Goal: Task Accomplishment & Management: Complete application form

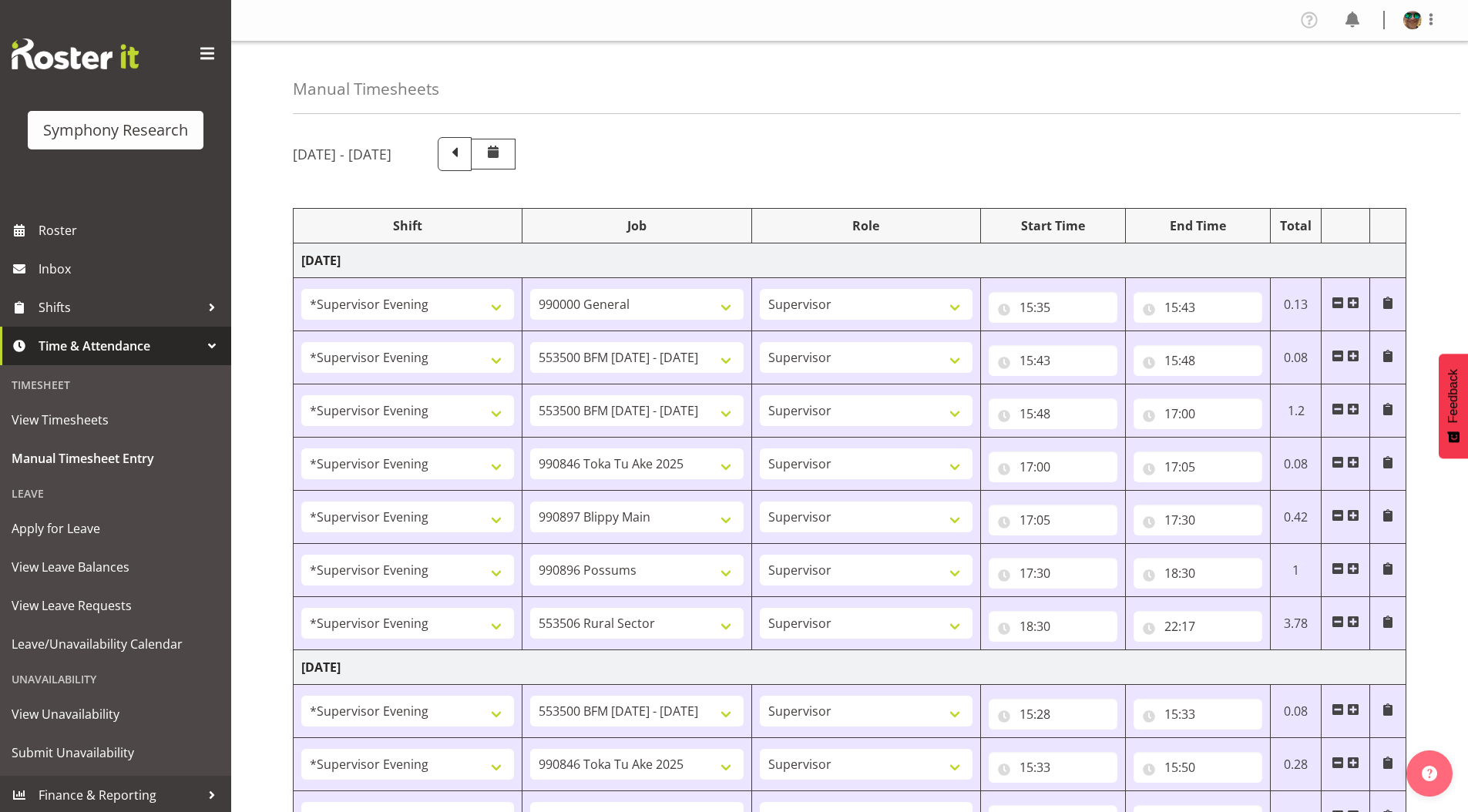
select select "4583"
select select "743"
select select "4583"
select select "10242"
select select "4583"
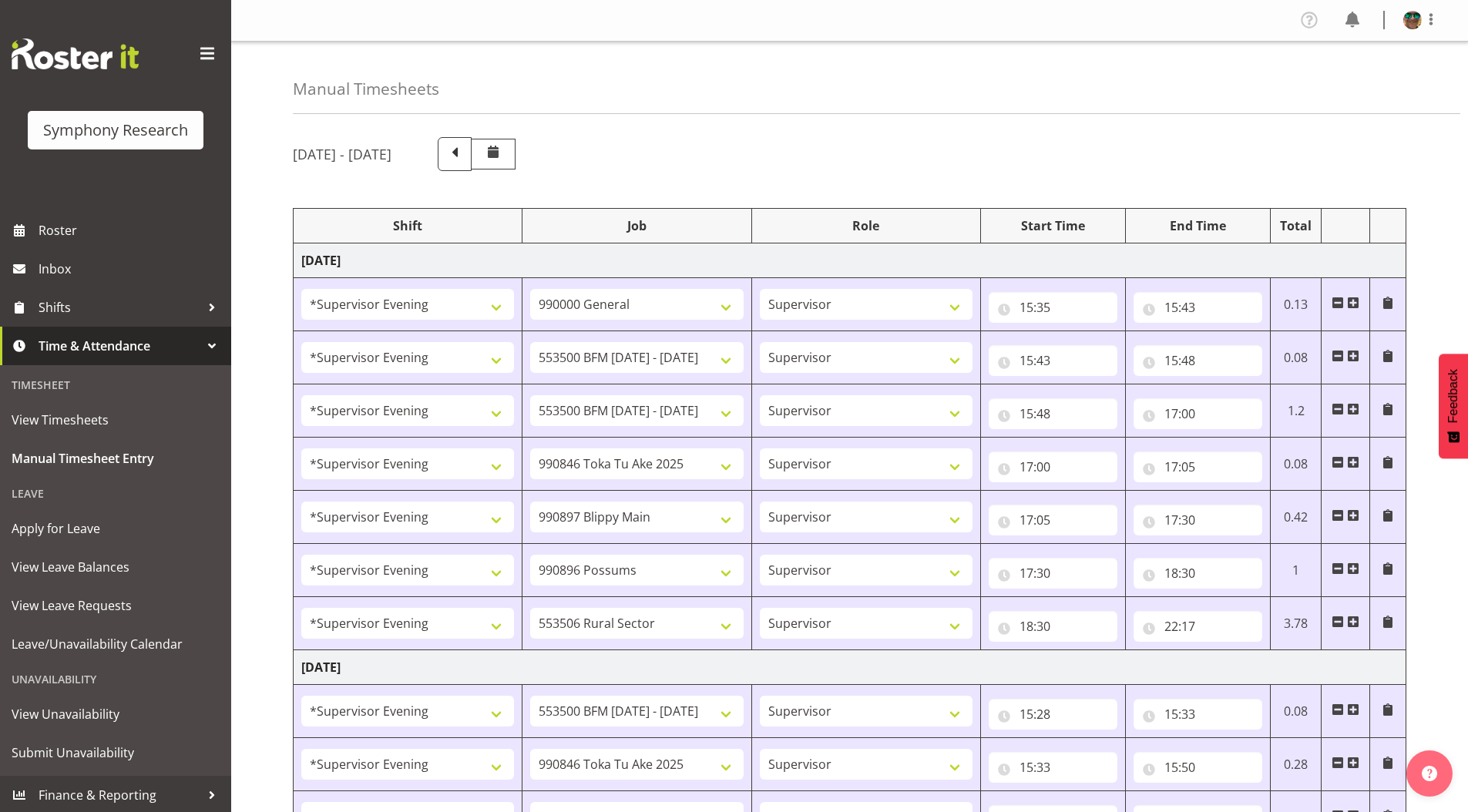
select select "10242"
select select "4583"
select select "9426"
select select "4583"
select select "10631"
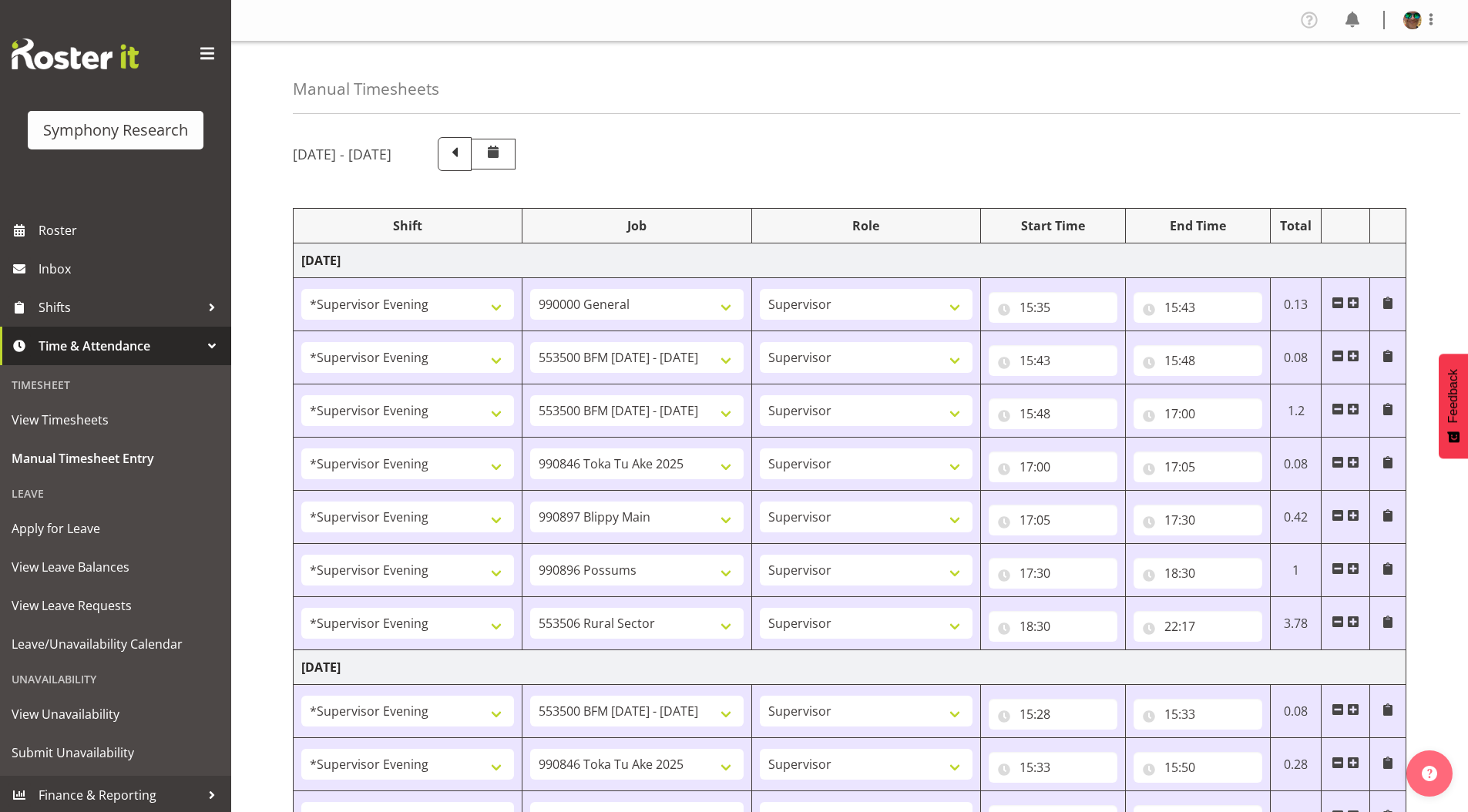
select select "4583"
select select "10633"
select select "4583"
select select "10587"
select select "4583"
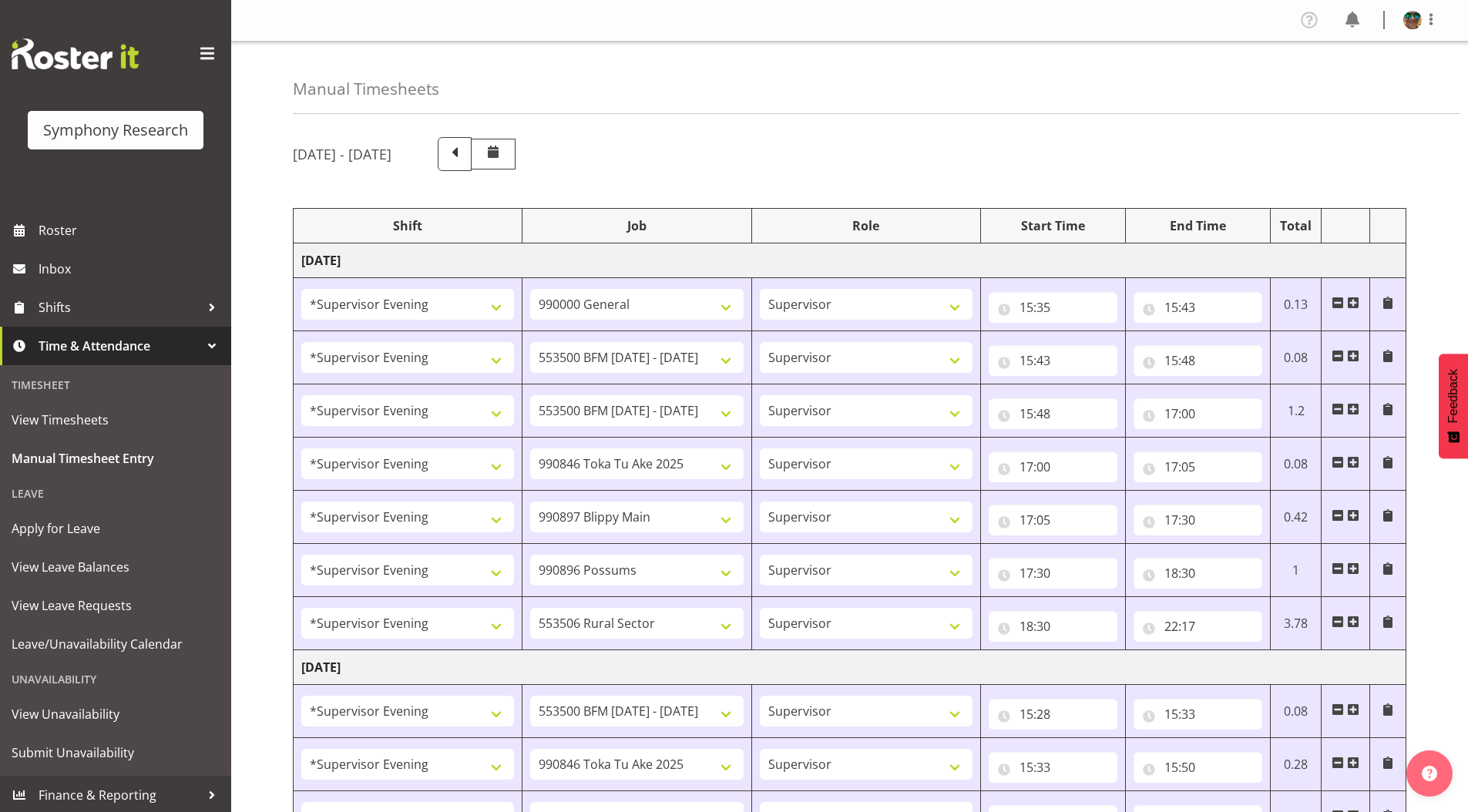
select select "10242"
select select "4583"
select select "9426"
select select "4583"
select select "10242"
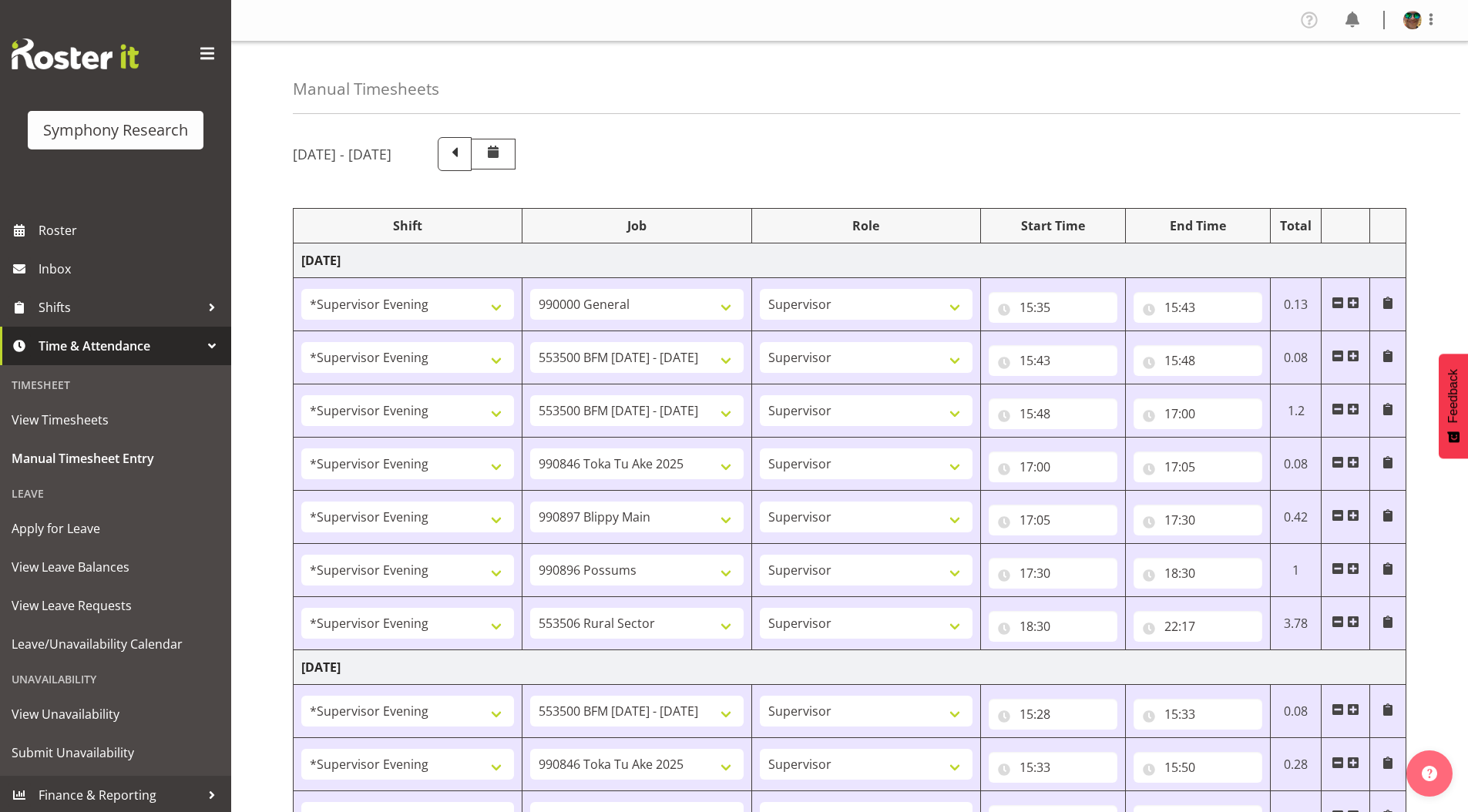
select select "4583"
select select "10633"
select select "4583"
select select "10631"
select select "4583"
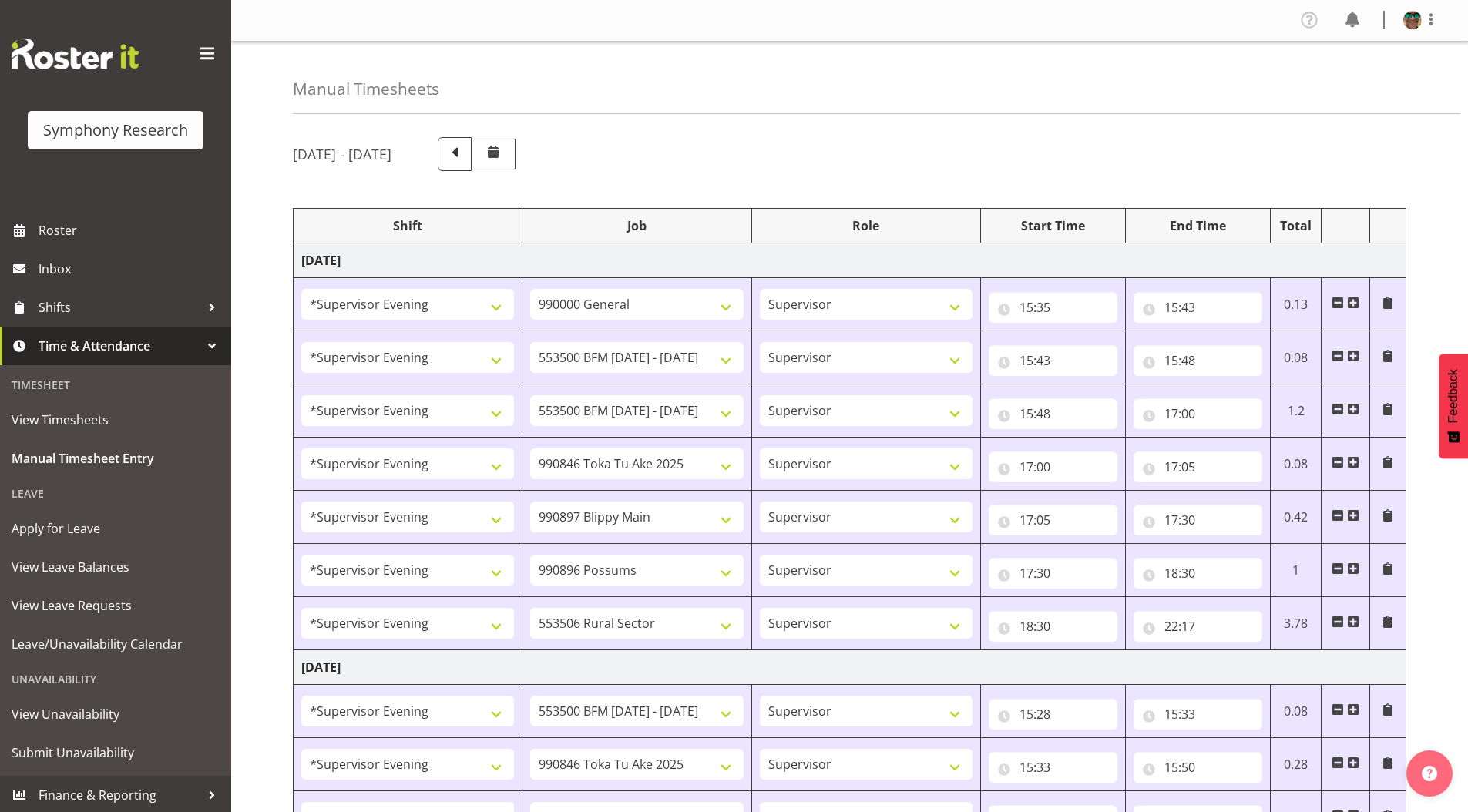
select select "10587"
select select "4583"
select select "10631"
select select "4583"
select select "10242"
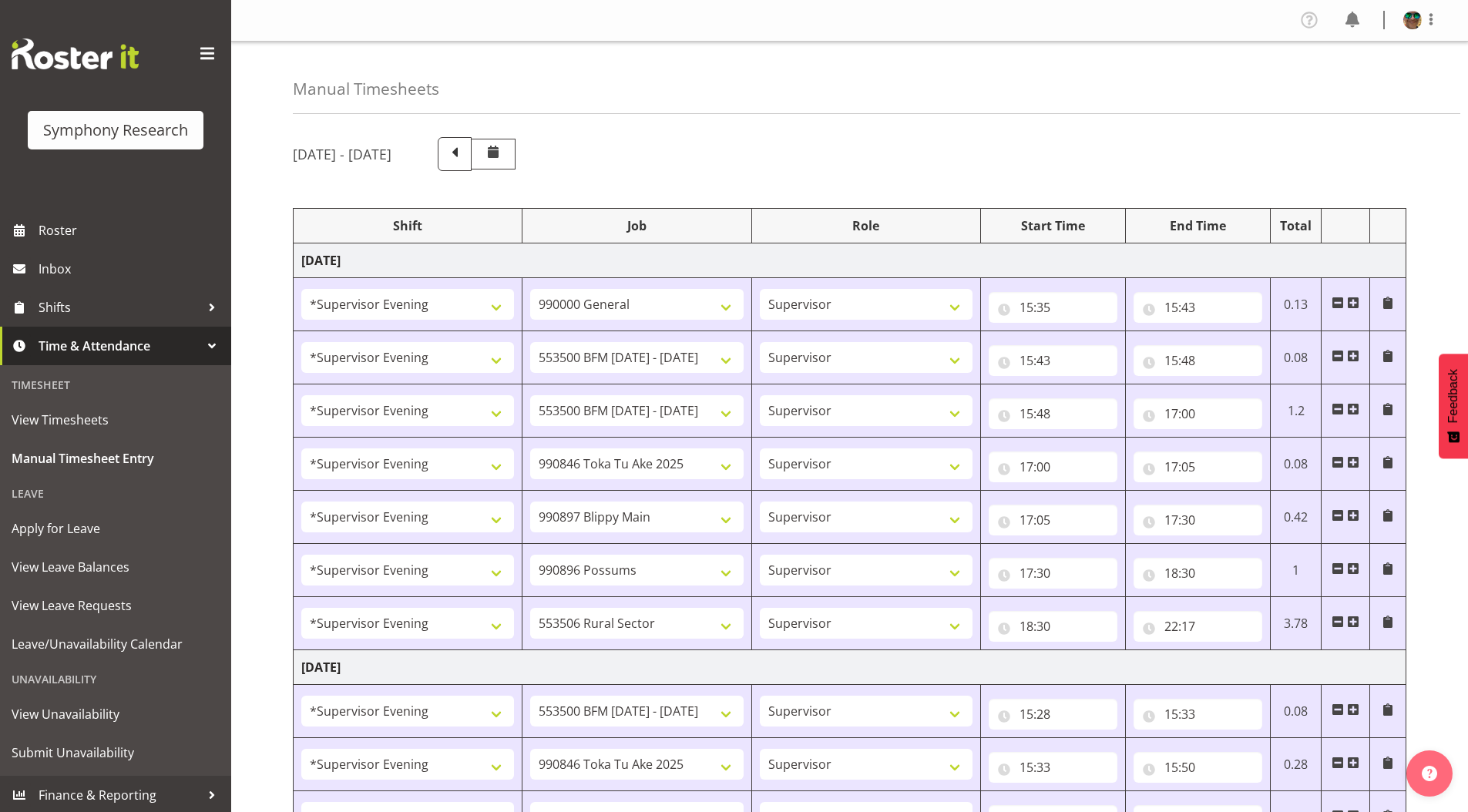
select select "4583"
select select "9426"
select select "4583"
select select "10242"
select select "4583"
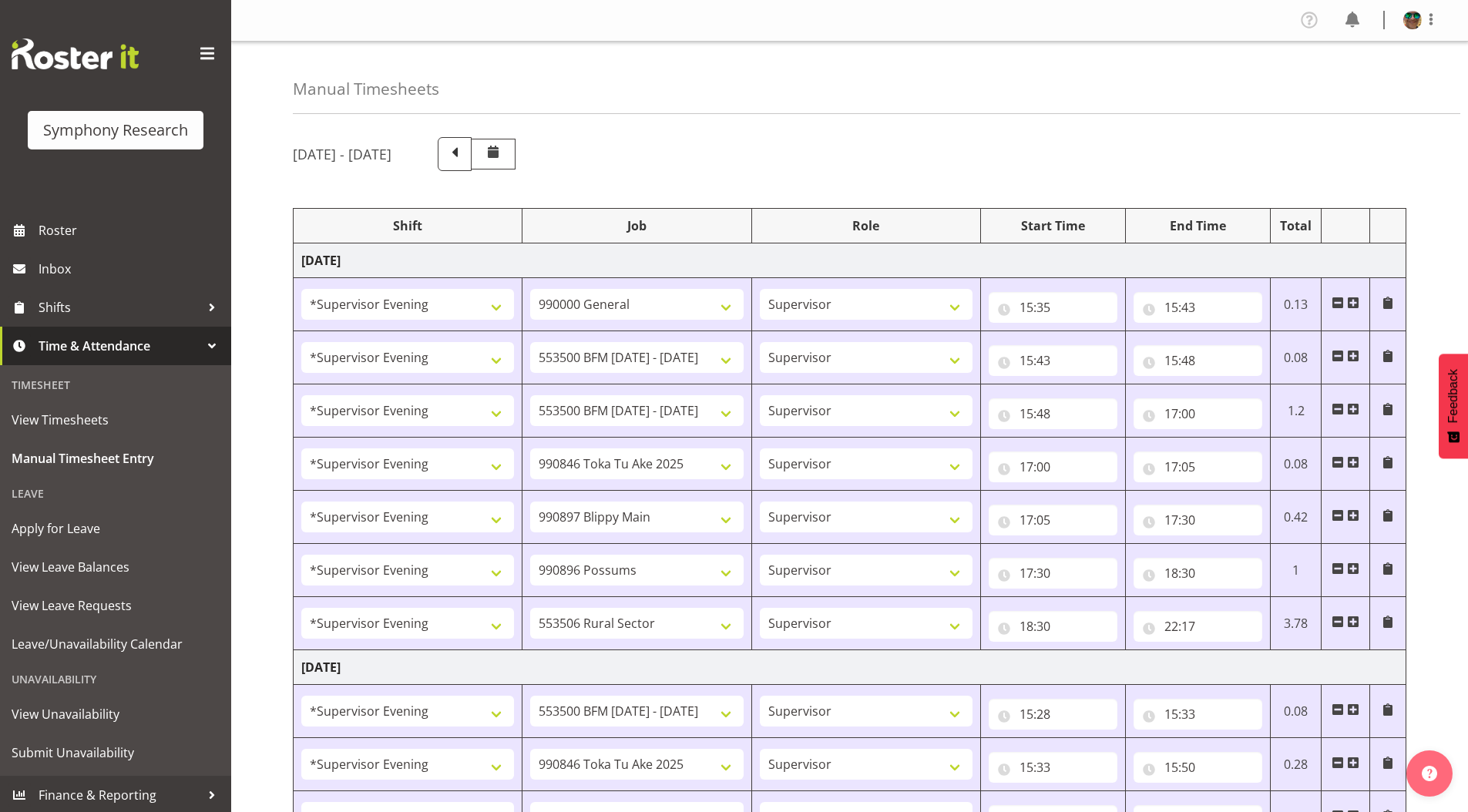
select select "10633"
select select "4583"
select select "10587"
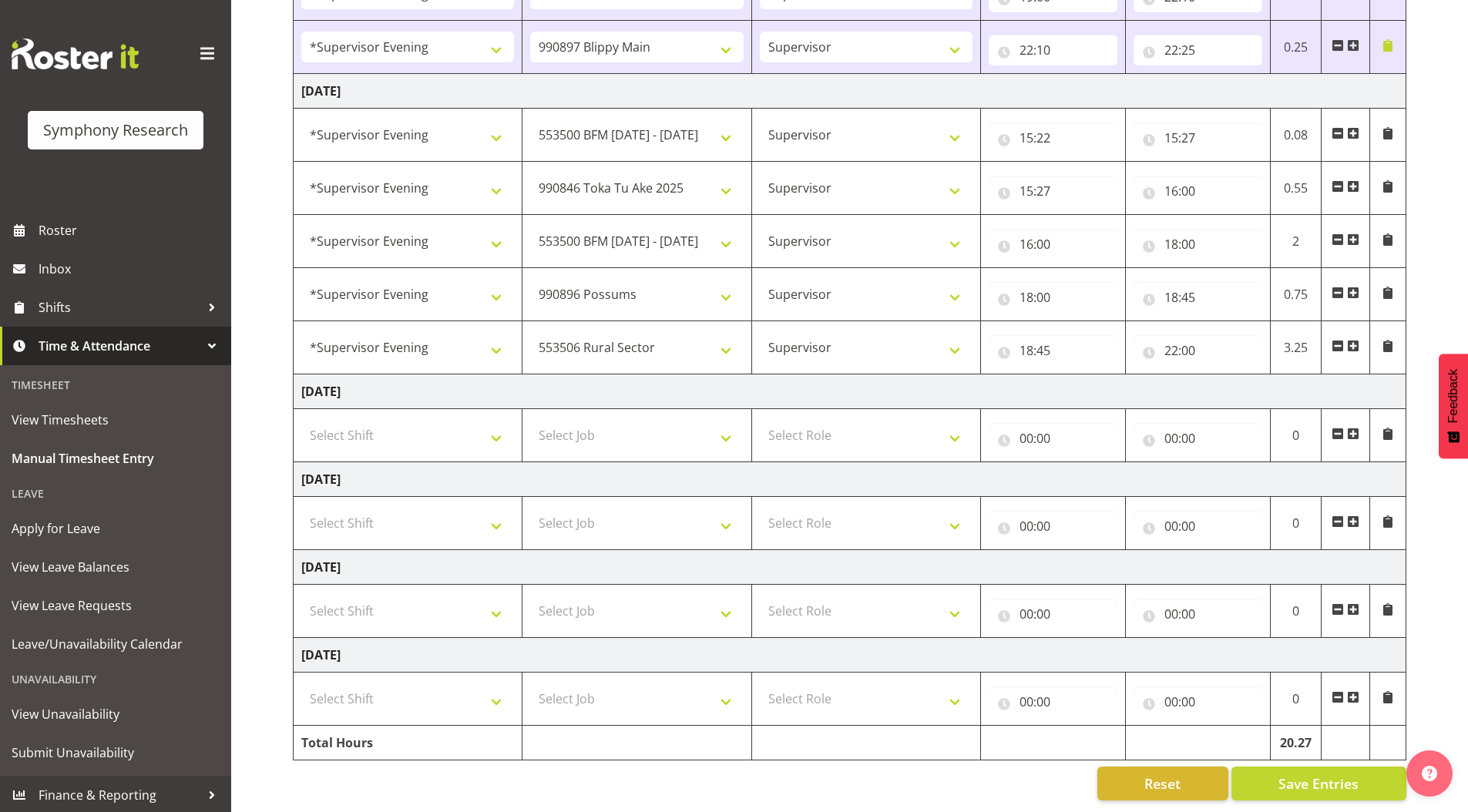
scroll to position [995, 0]
